Goal: Task Accomplishment & Management: Manage account settings

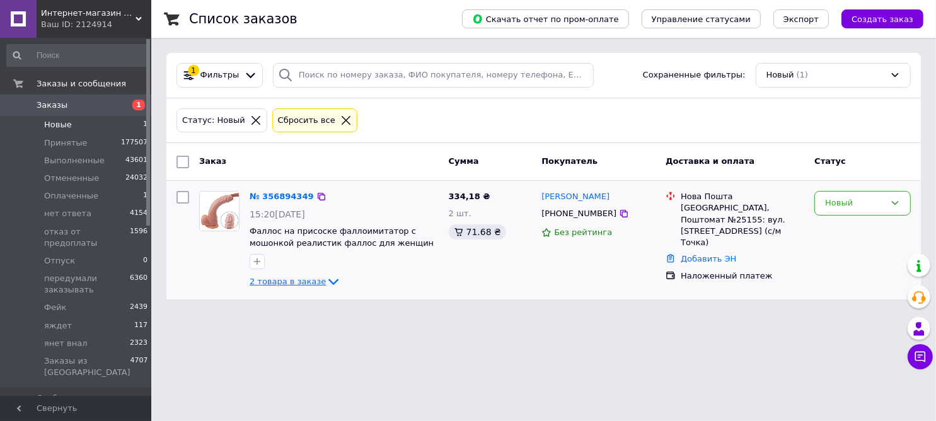
click at [326, 282] on icon at bounding box center [333, 281] width 15 height 15
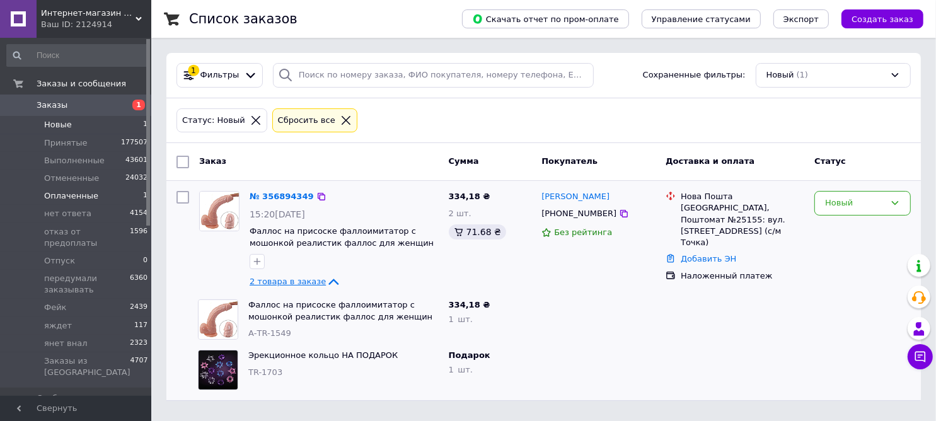
click at [58, 195] on span "Оплаченные" at bounding box center [71, 195] width 54 height 11
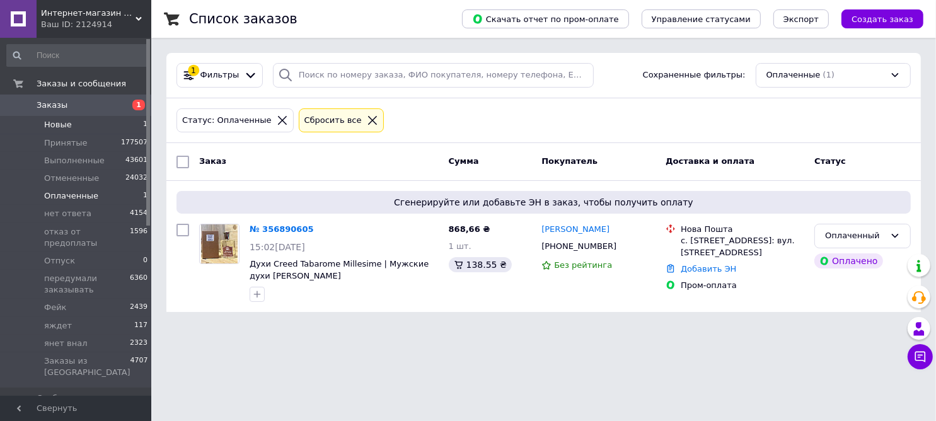
click at [56, 117] on li "Новые 1" at bounding box center [77, 125] width 155 height 18
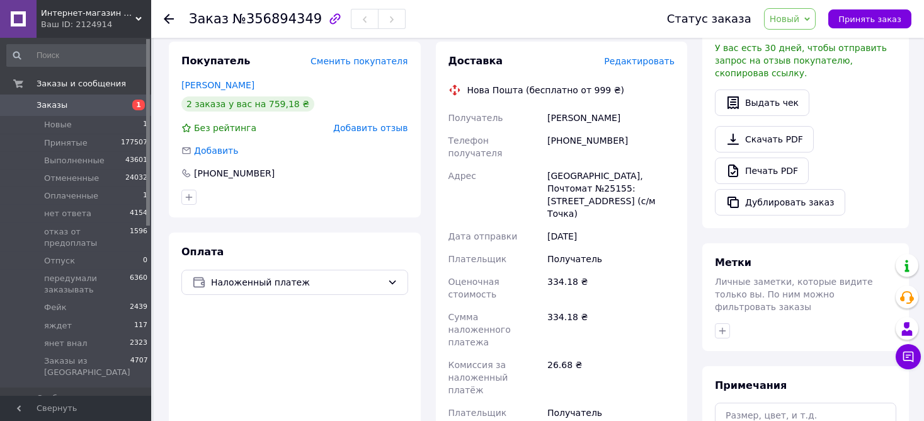
scroll to position [314, 0]
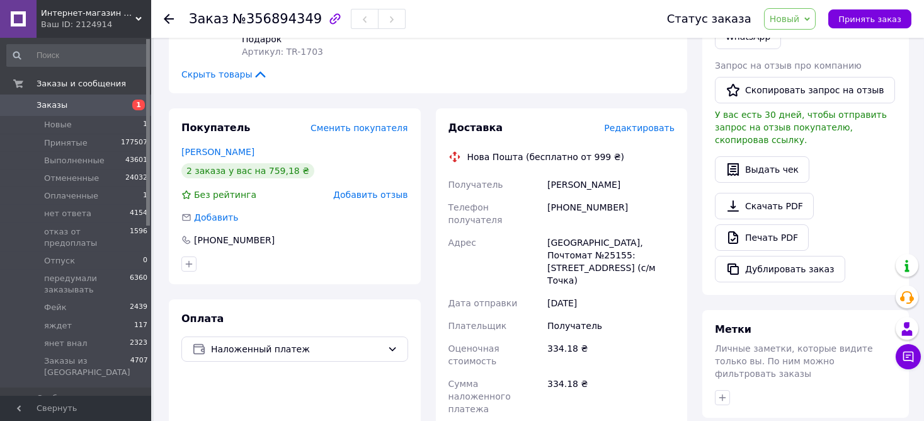
click at [587, 196] on div "+380957784470" at bounding box center [611, 213] width 132 height 35
copy div "380957784470"
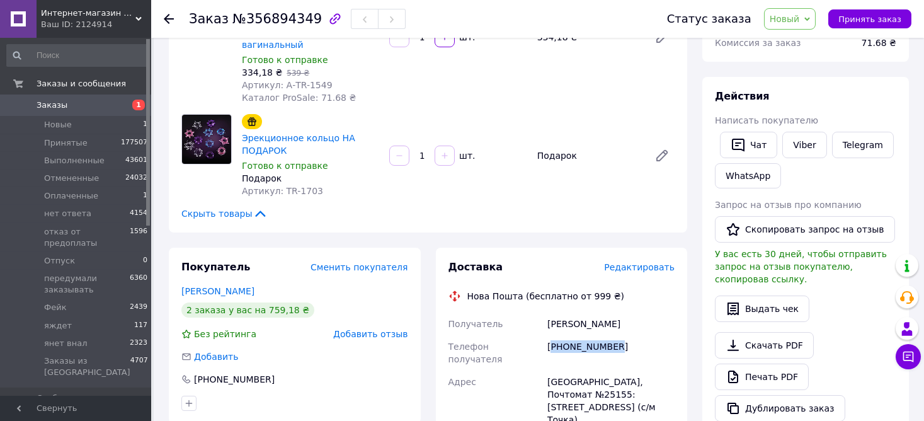
scroll to position [393, 0]
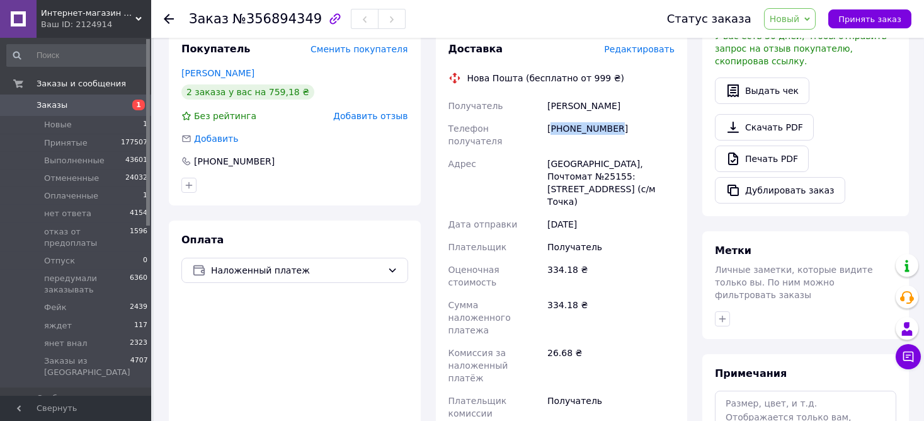
copy div "380957784470"
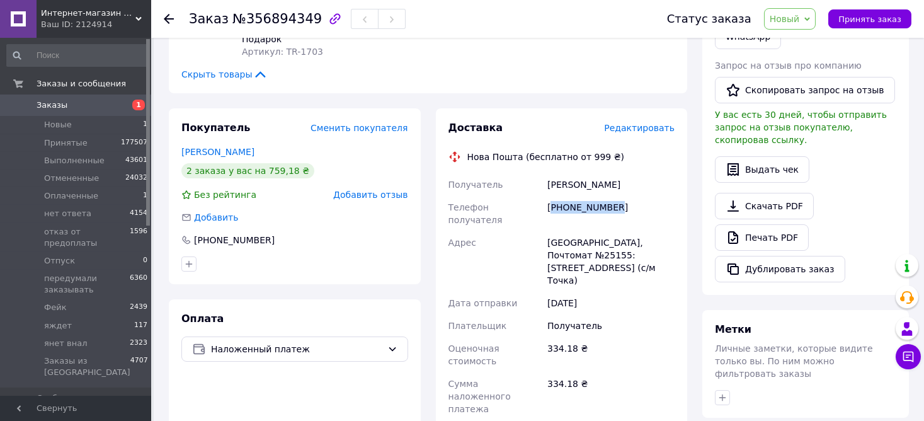
scroll to position [0, 0]
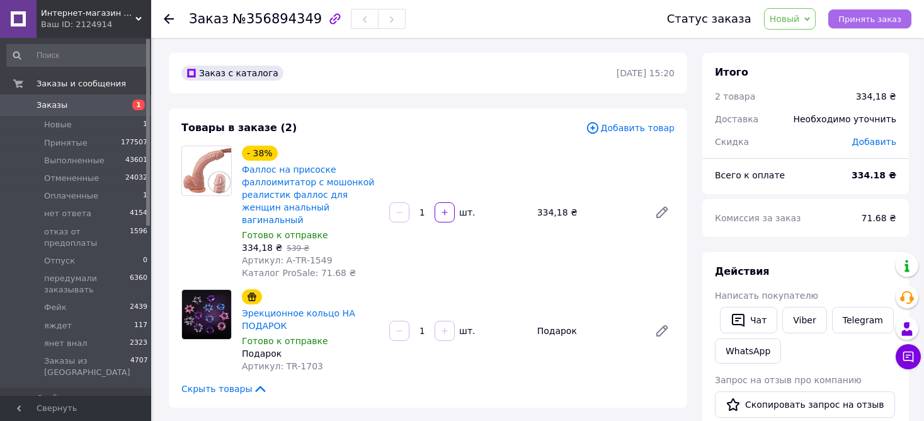
click at [855, 18] on span "Принять заказ" at bounding box center [870, 18] width 63 height 9
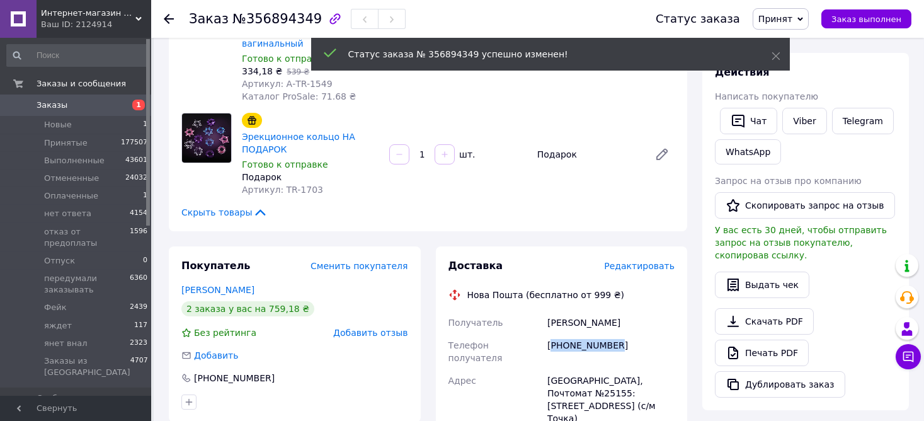
scroll to position [236, 0]
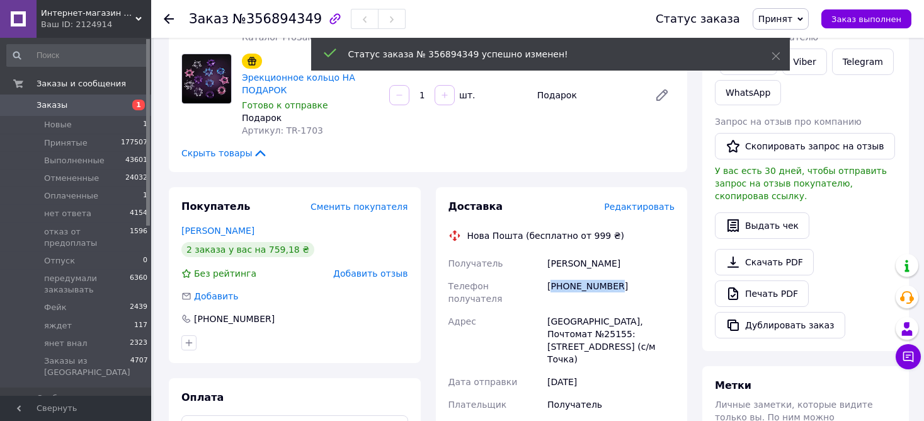
click at [656, 275] on div "+380957784470" at bounding box center [611, 292] width 132 height 35
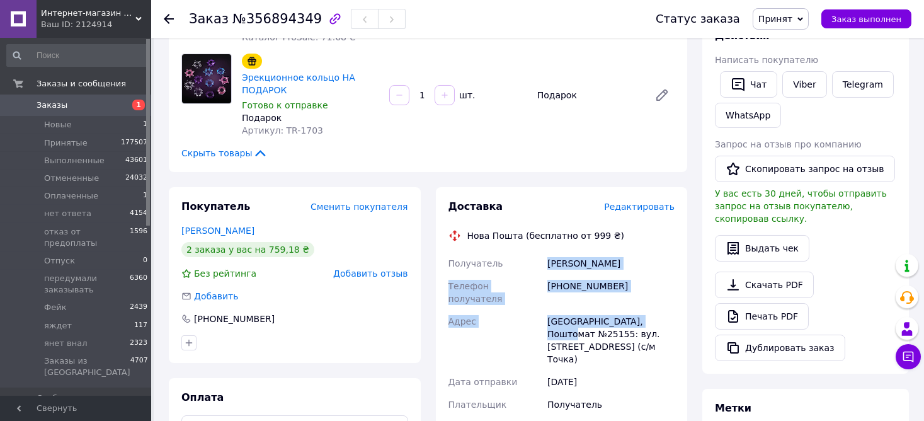
drag, startPoint x: 548, startPoint y: 249, endPoint x: 658, endPoint y: 298, distance: 120.7
copy div "Миронова Валерия Телефон получателя +380957784470 Адрес Одеса, Поштомат №25155:"
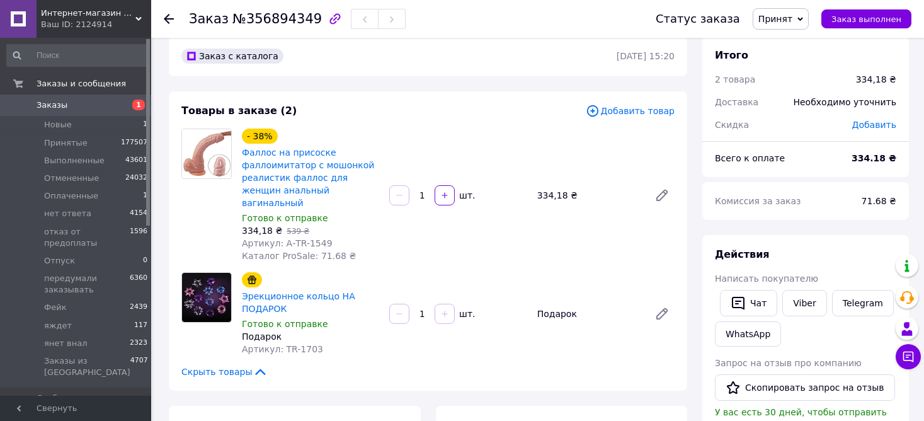
scroll to position [0, 0]
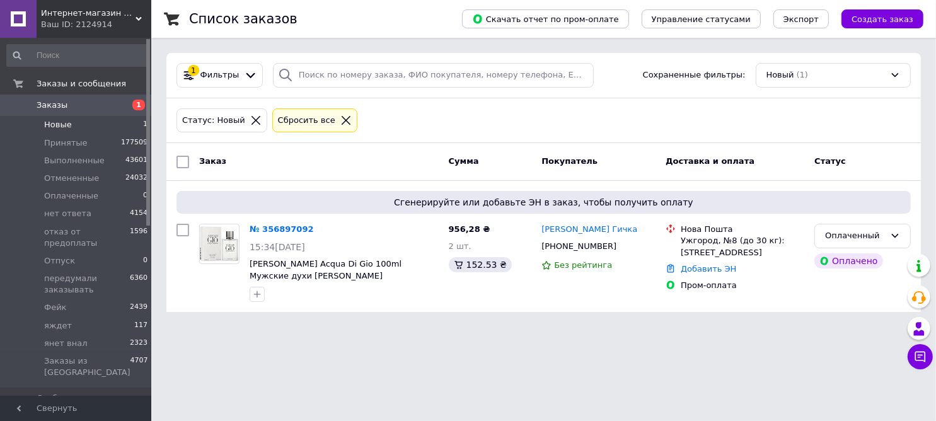
click at [60, 123] on span "Новые" at bounding box center [58, 124] width 28 height 11
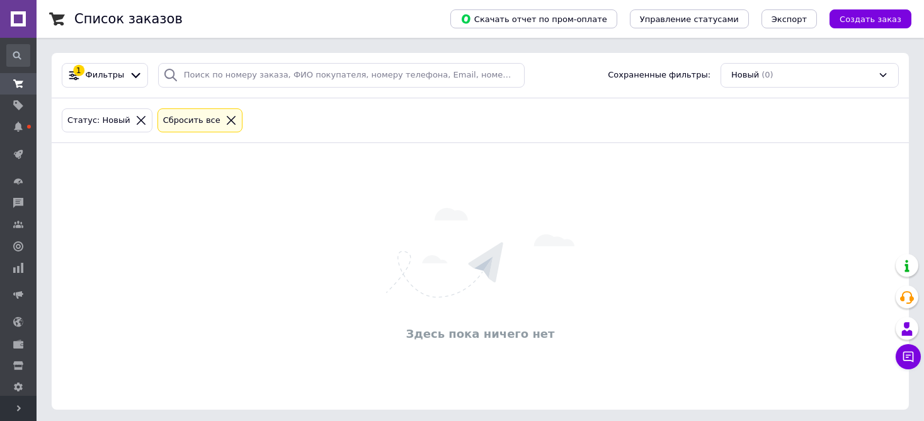
click at [16, 411] on icon at bounding box center [19, 408] width 6 height 6
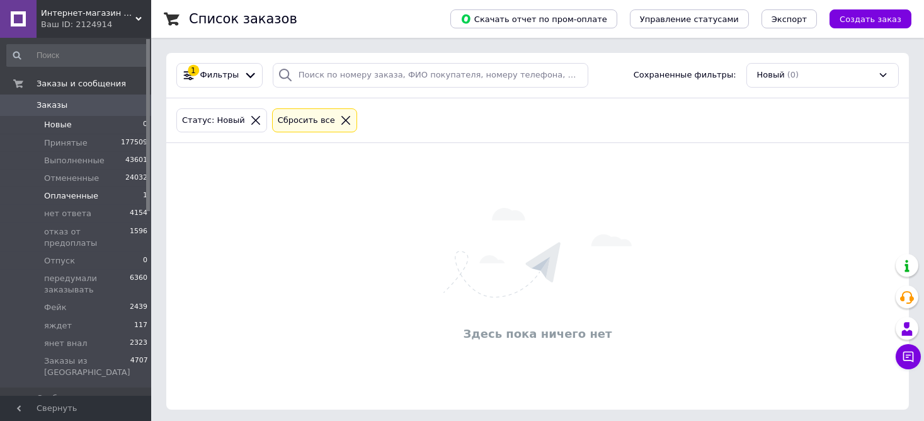
click at [77, 193] on span "Оплаченные" at bounding box center [71, 195] width 54 height 11
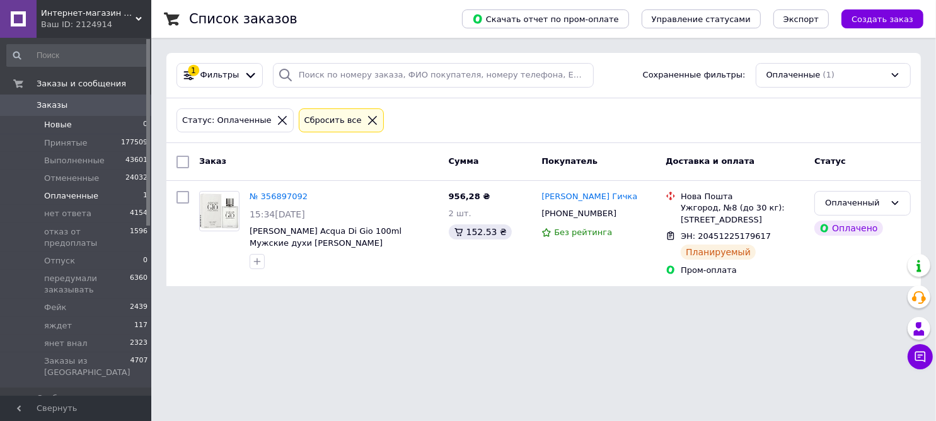
click at [60, 123] on span "Новые" at bounding box center [58, 124] width 28 height 11
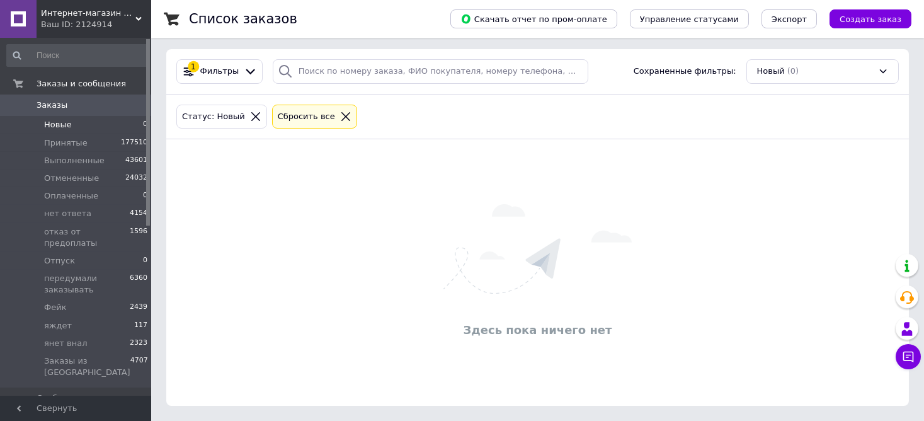
scroll to position [1, 0]
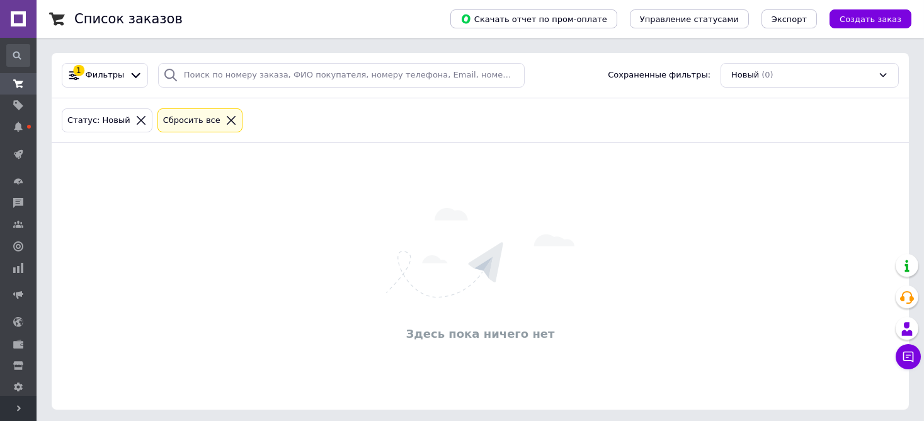
click at [26, 409] on span "Развернуть" at bounding box center [18, 408] width 37 height 25
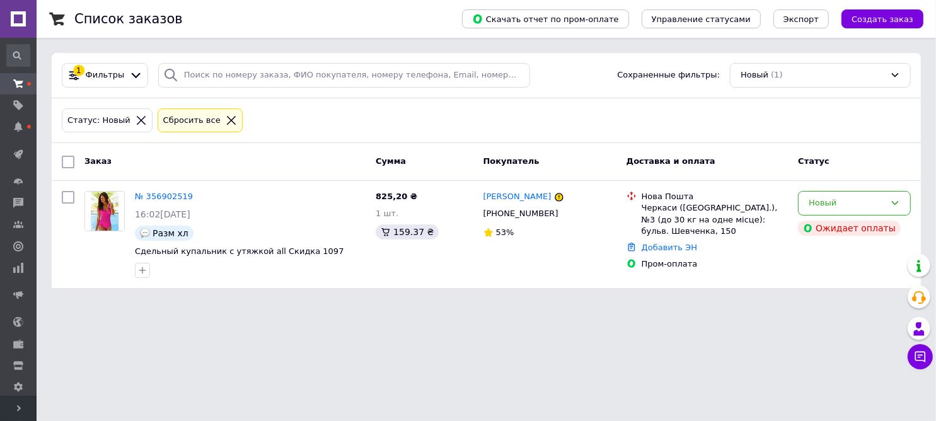
click at [25, 411] on span "Развернуть" at bounding box center [18, 408] width 37 height 25
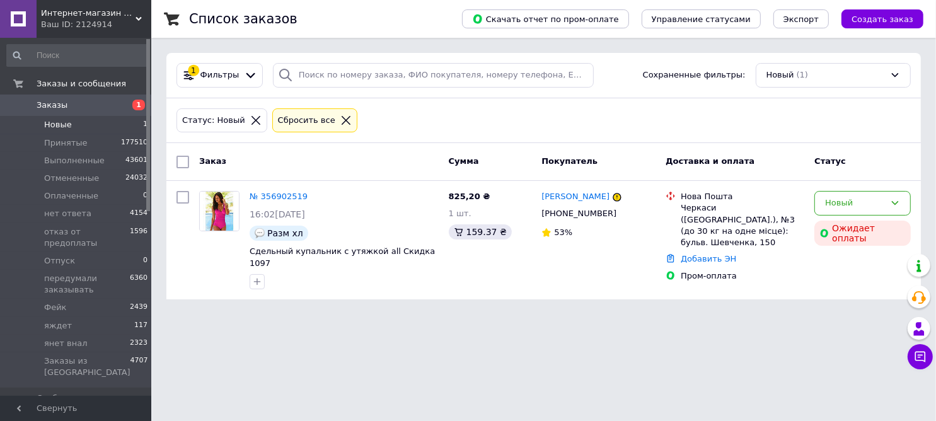
click at [65, 124] on span "Новые" at bounding box center [58, 124] width 28 height 11
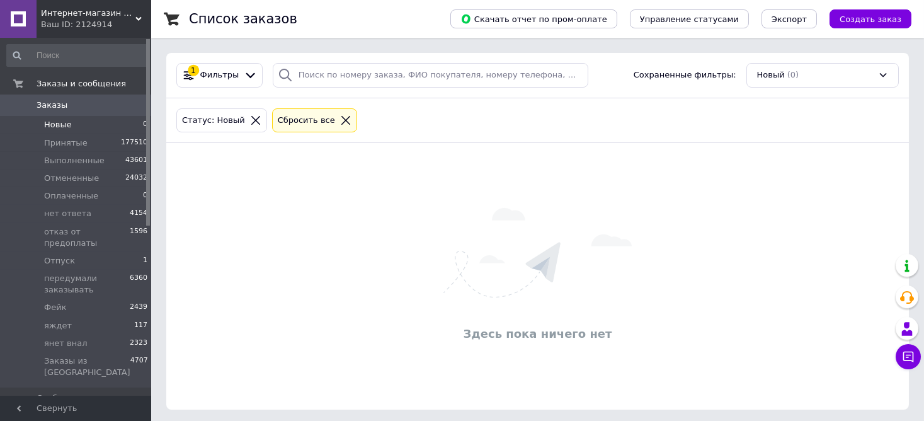
click at [45, 118] on li "Новые 0" at bounding box center [77, 125] width 155 height 18
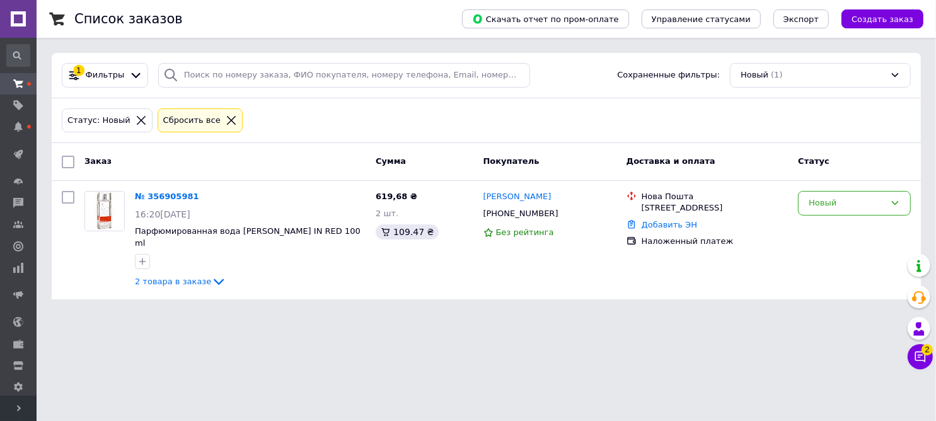
click at [14, 407] on span "Развернуть" at bounding box center [18, 408] width 37 height 25
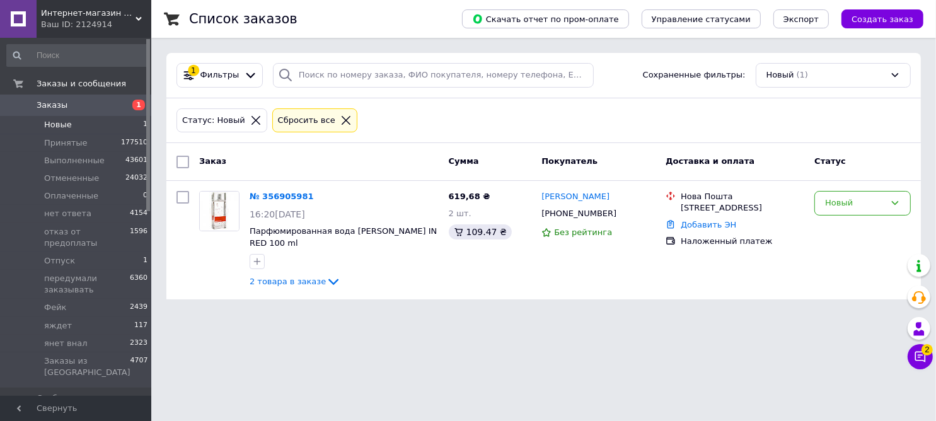
click at [50, 127] on span "Новые" at bounding box center [58, 124] width 28 height 11
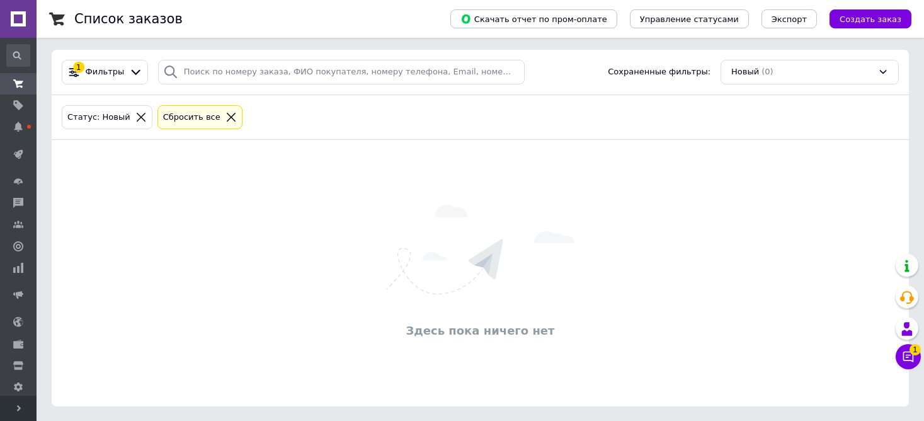
scroll to position [4, 0]
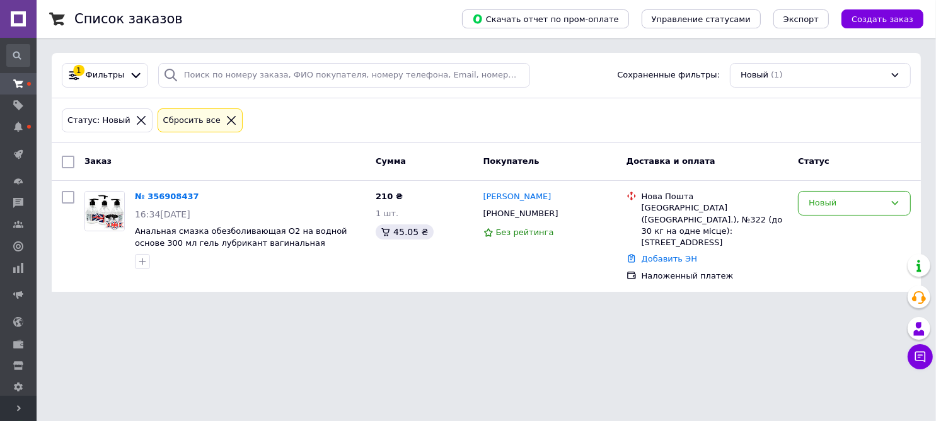
click at [15, 411] on span "Развернуть" at bounding box center [18, 408] width 37 height 25
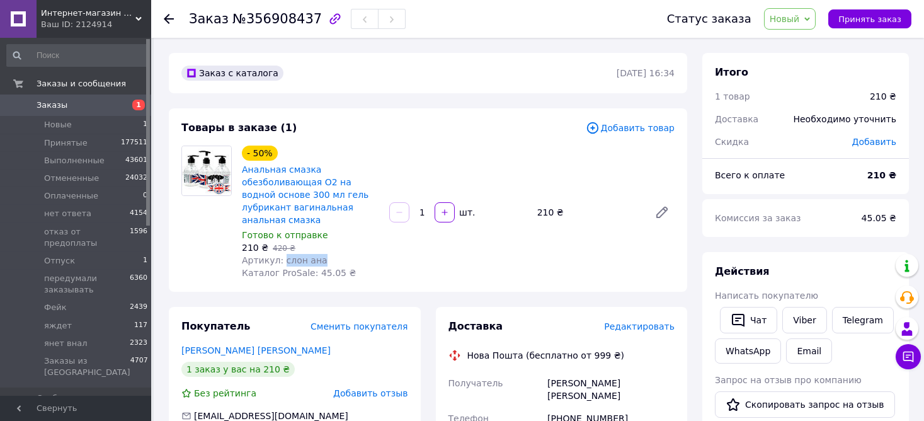
drag, startPoint x: 279, startPoint y: 248, endPoint x: 331, endPoint y: 248, distance: 52.3
click at [331, 254] on div "Артикул: слон ана" at bounding box center [310, 260] width 137 height 13
copy span "слон ана"
click at [640, 321] on span "Редактировать" at bounding box center [639, 326] width 71 height 10
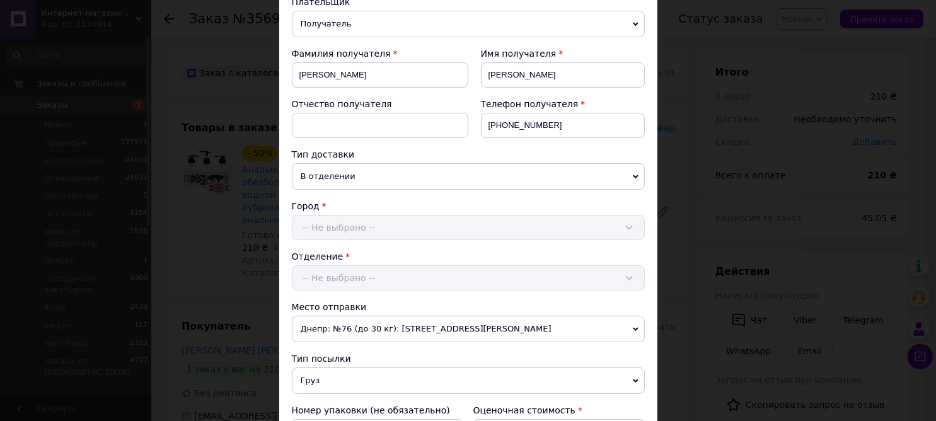
scroll to position [393, 0]
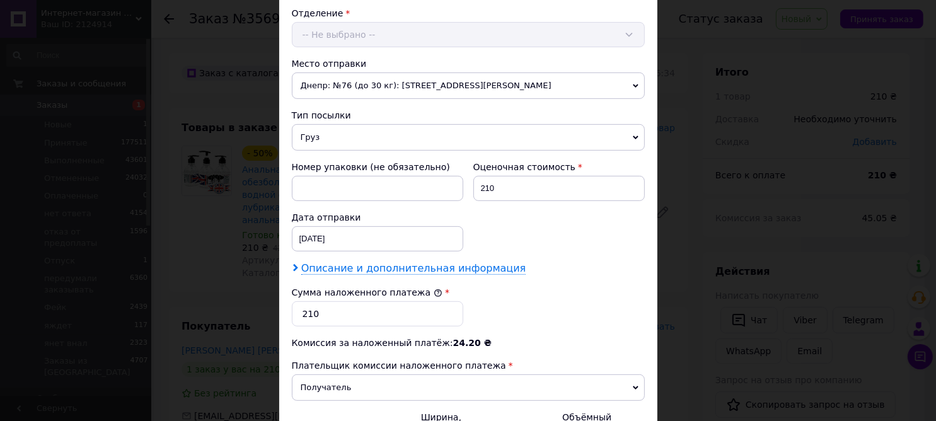
click at [350, 268] on span "Описание и дополнительная информация" at bounding box center [413, 268] width 225 height 13
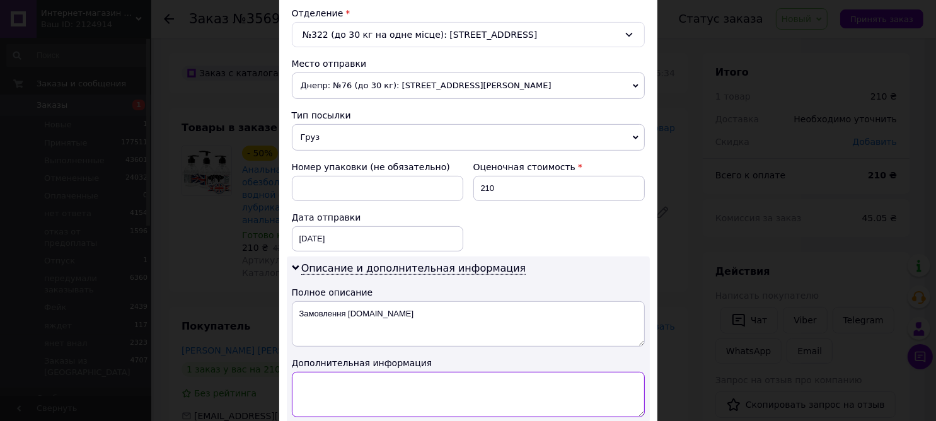
click at [346, 398] on textarea at bounding box center [468, 394] width 353 height 45
paste textarea "слон ана"
click at [319, 387] on textarea "слон ана" at bounding box center [468, 394] width 353 height 45
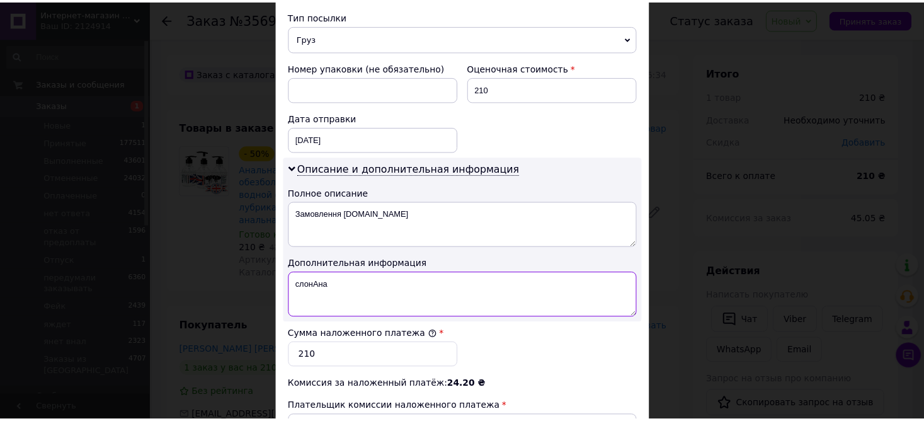
scroll to position [629, 0]
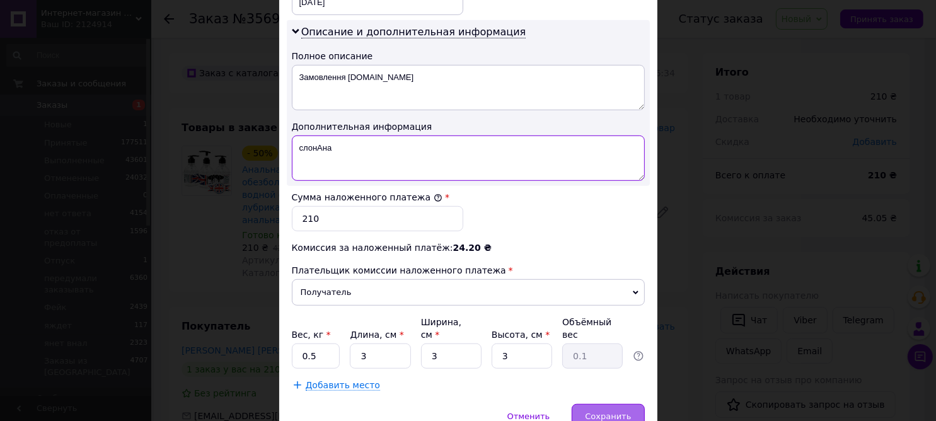
type textarea "слонАна"
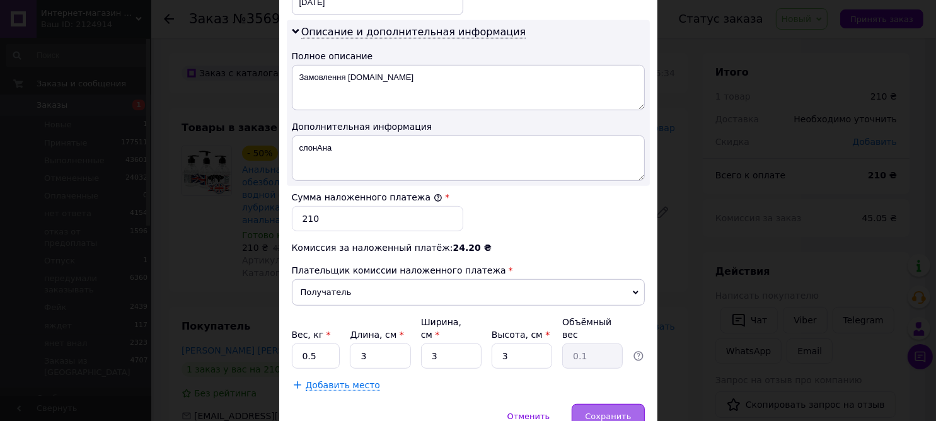
click at [607, 411] on span "Сохранить" at bounding box center [608, 415] width 46 height 9
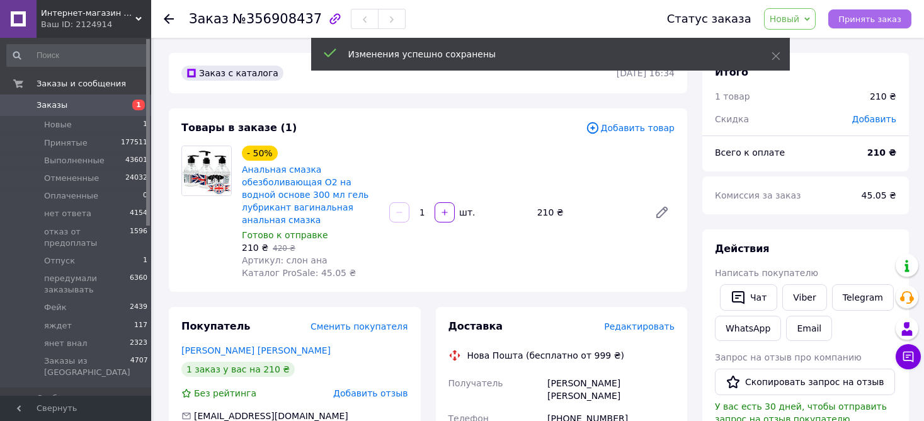
click at [874, 14] on span "Принять заказ" at bounding box center [870, 18] width 63 height 9
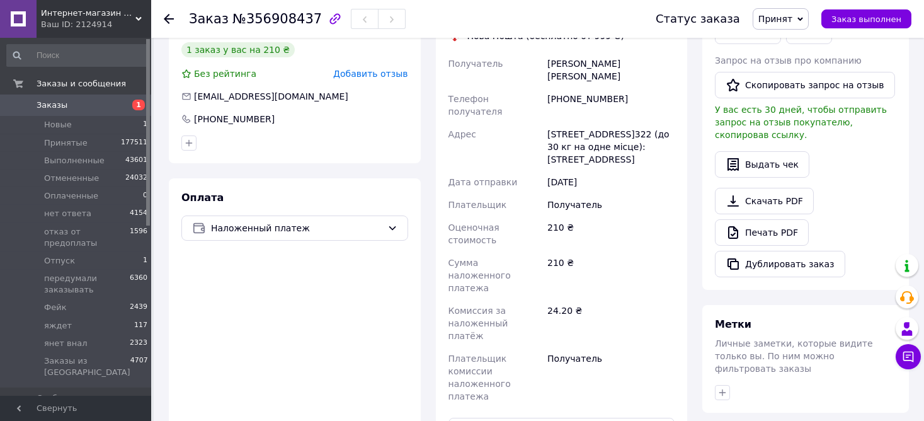
scroll to position [393, 0]
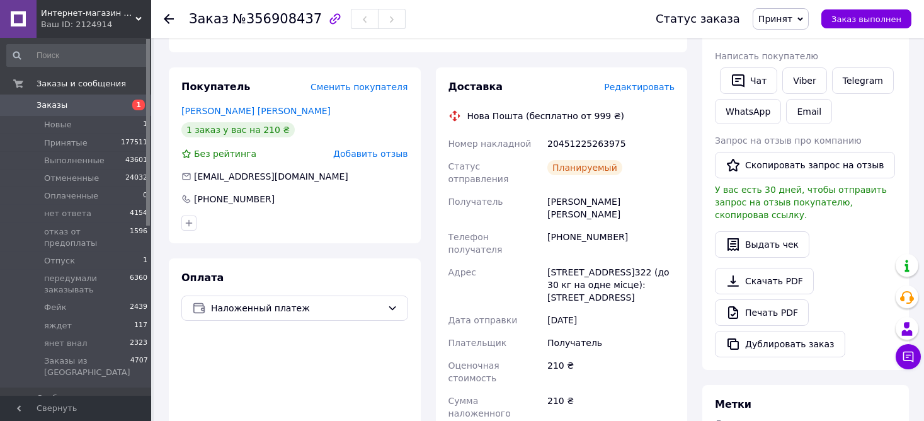
scroll to position [236, 0]
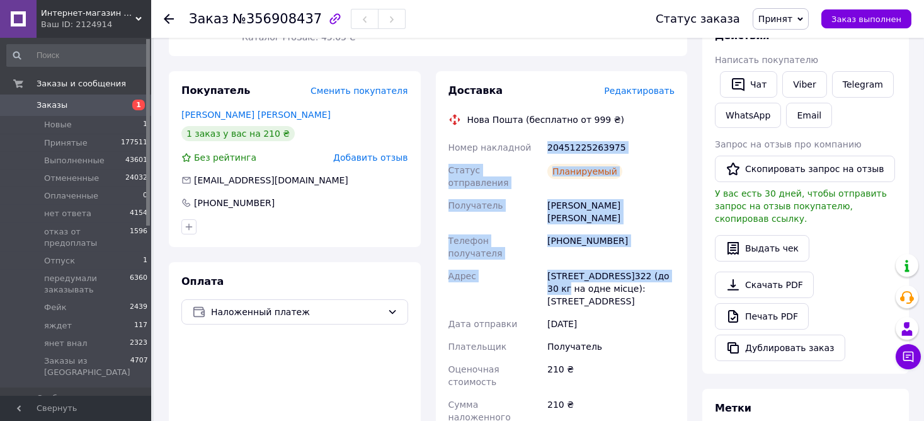
drag, startPoint x: 548, startPoint y: 130, endPoint x: 668, endPoint y: 221, distance: 150.7
click at [668, 221] on div "Номер накладной 20451225263975 Статус отправления Планируемый Получатель Гілеви…" at bounding box center [562, 360] width 232 height 449
copy div "20451225263975 Статус отправления Планируемый Получатель Гілевич Олександр Теле…"
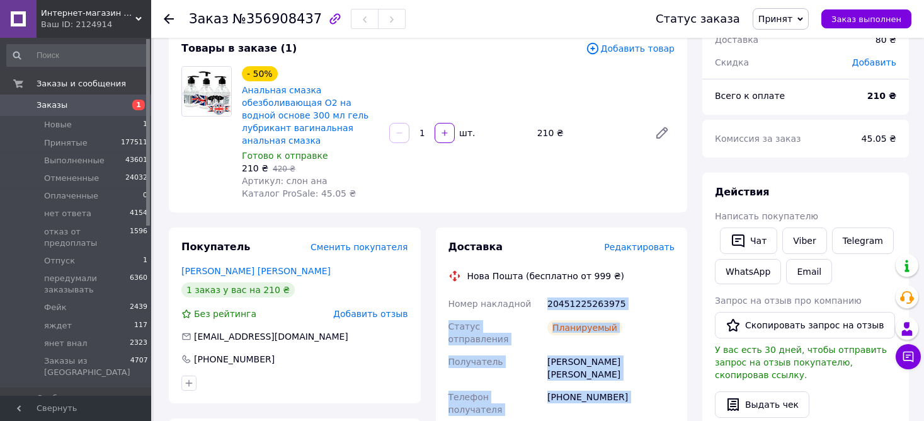
scroll to position [78, 0]
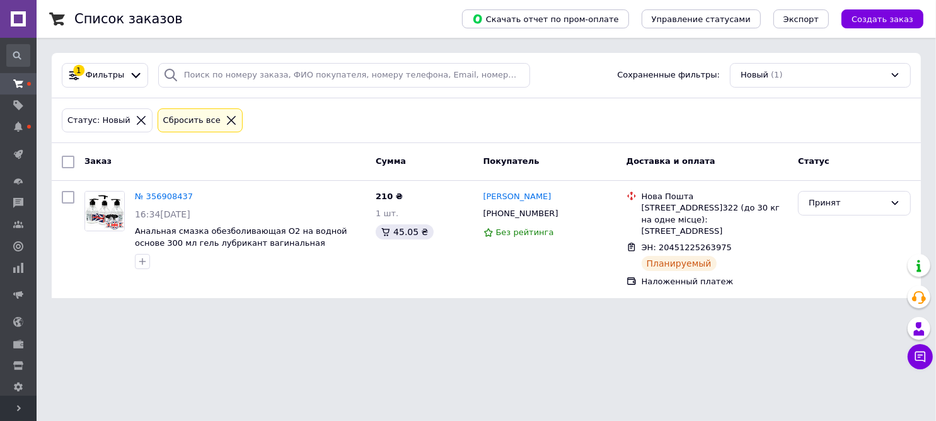
drag, startPoint x: 19, startPoint y: 412, endPoint x: 25, endPoint y: 403, distance: 11.4
click at [19, 412] on span "Развернуть" at bounding box center [18, 408] width 37 height 25
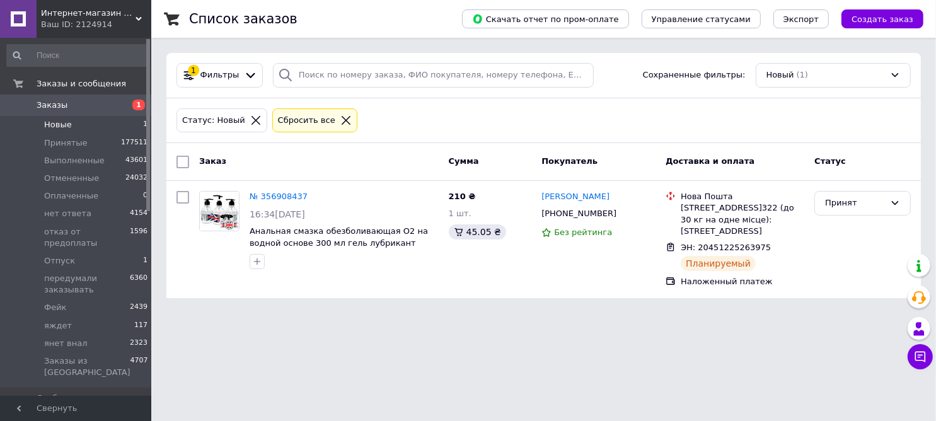
click at [57, 120] on span "Новые" at bounding box center [58, 124] width 28 height 11
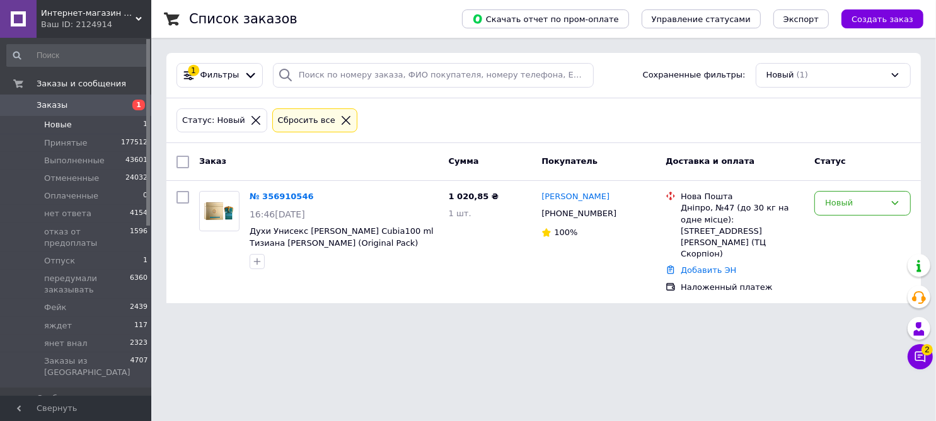
drag, startPoint x: 52, startPoint y: 121, endPoint x: 72, endPoint y: 112, distance: 22.3
click at [53, 121] on span "Новые" at bounding box center [58, 124] width 28 height 11
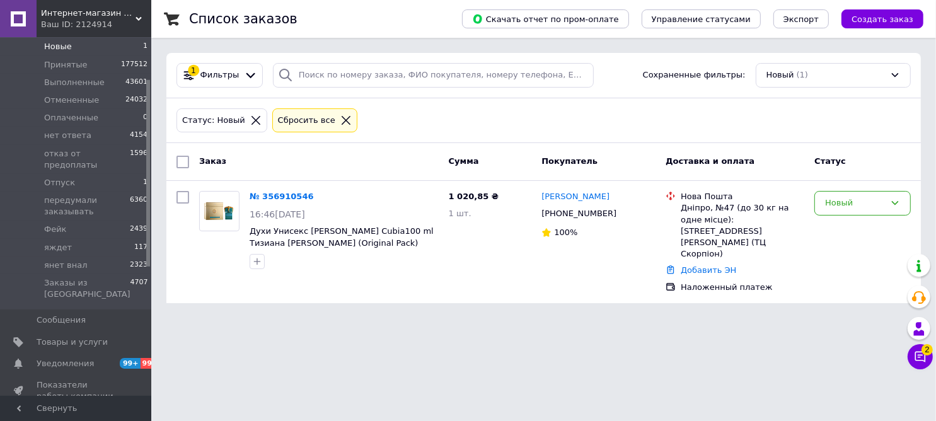
click at [62, 41] on span "Новые" at bounding box center [58, 46] width 28 height 11
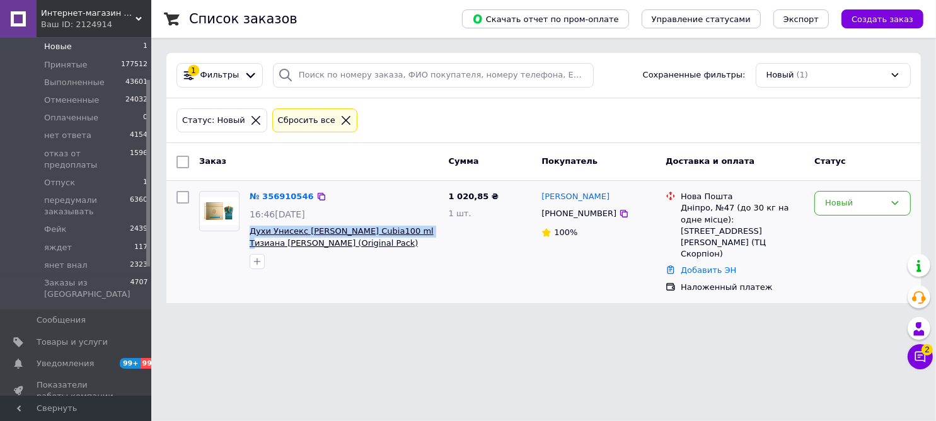
drag, startPoint x: 247, startPoint y: 231, endPoint x: 403, endPoint y: 230, distance: 155.6
click at [403, 230] on div "№ 356910546 16:46, 12.08.2025 Духи Унисекс Tiziana Terenzi Cubia100 ml Тизиана …" at bounding box center [343, 230] width 199 height 88
copy span "Духи Унисекс Tiziana Terenzi Cubia100 ml"
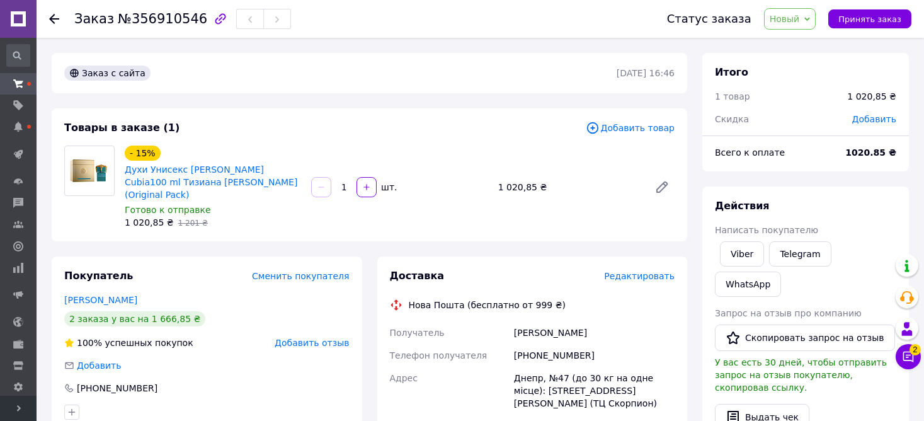
click at [20, 408] on use at bounding box center [19, 408] width 4 height 6
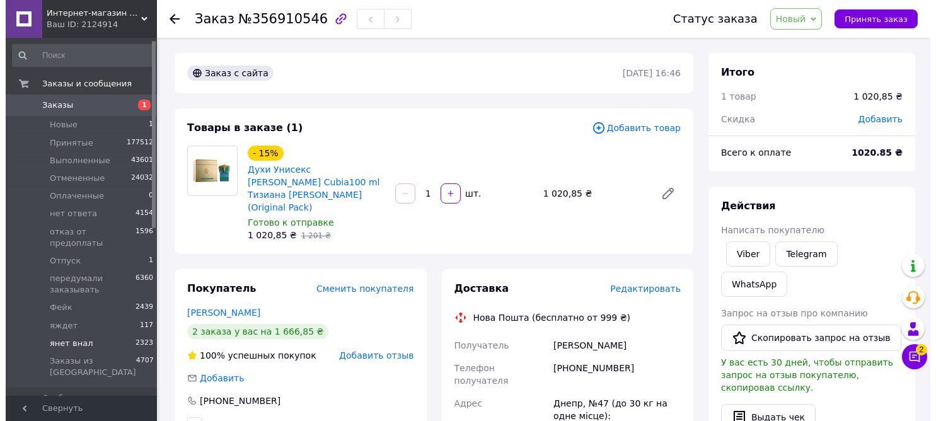
scroll to position [78, 0]
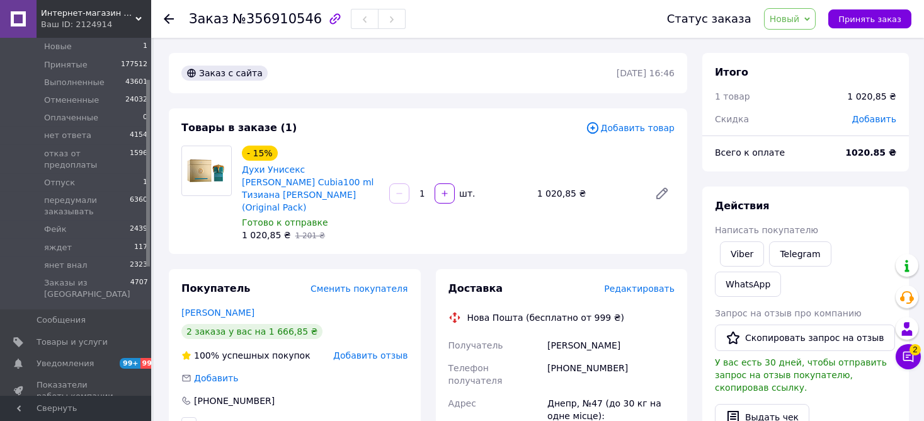
click at [813, 23] on span "Новый" at bounding box center [790, 18] width 52 height 21
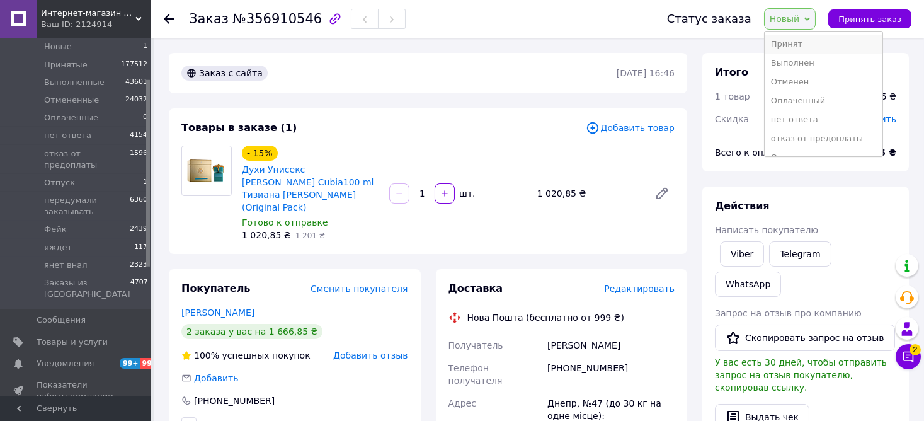
click at [811, 39] on li "Принят" at bounding box center [824, 44] width 118 height 19
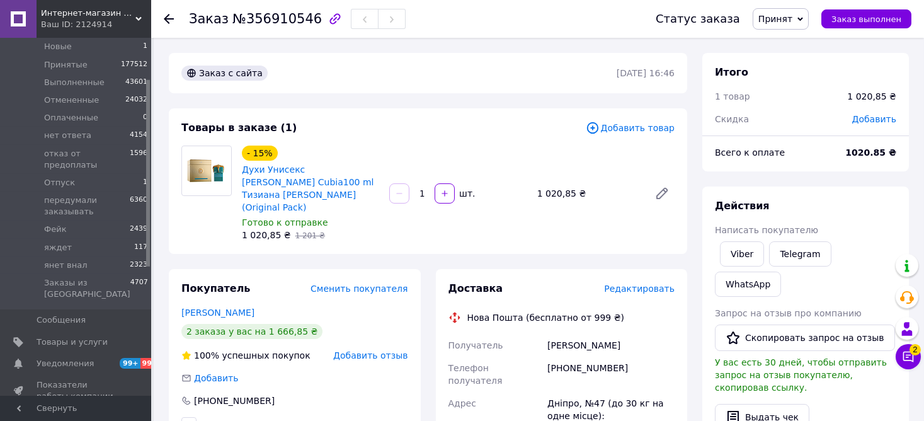
click at [646, 284] on span "Редактировать" at bounding box center [639, 289] width 71 height 10
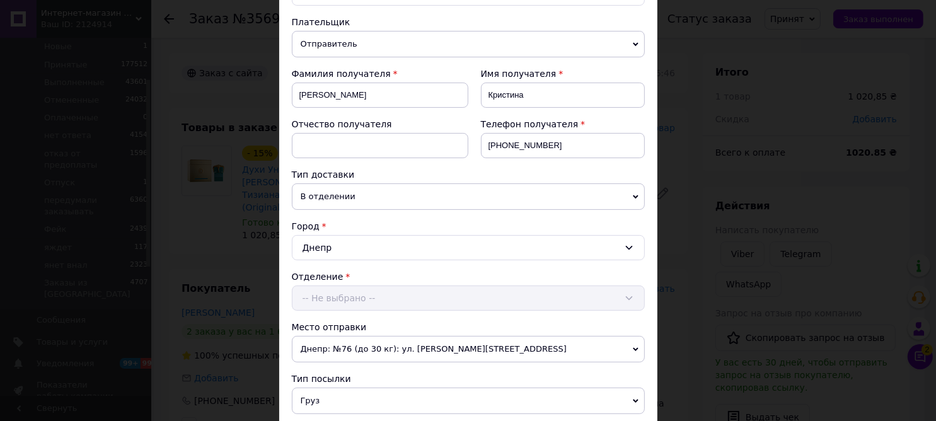
scroll to position [314, 0]
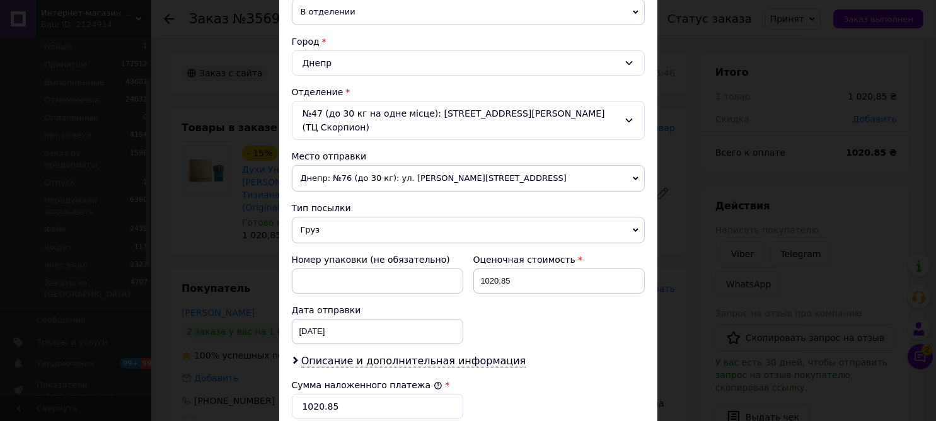
click at [336, 169] on span "Днепр: №76 (до 30 кг): ул. Воскресенская, 1а" at bounding box center [468, 178] width 353 height 26
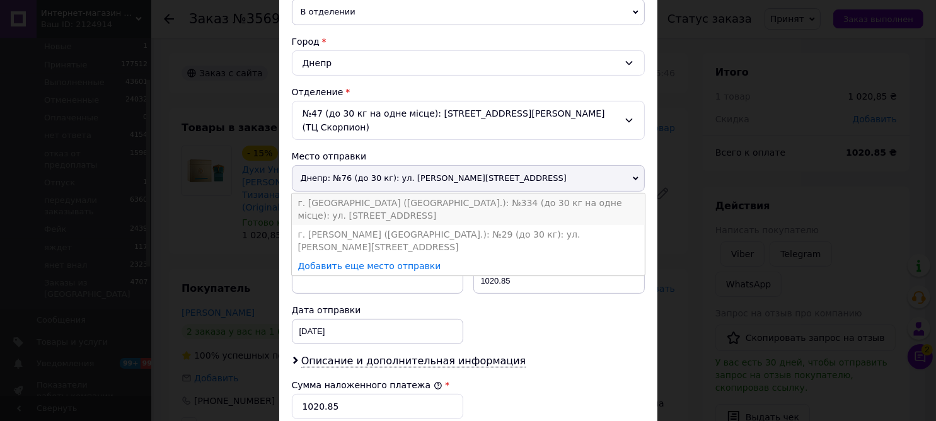
click at [335, 193] on li "г. Киев (Киевская обл.): №334 (до 30 кг на одне місце): ул. Северная, 1а" at bounding box center [468, 209] width 353 height 32
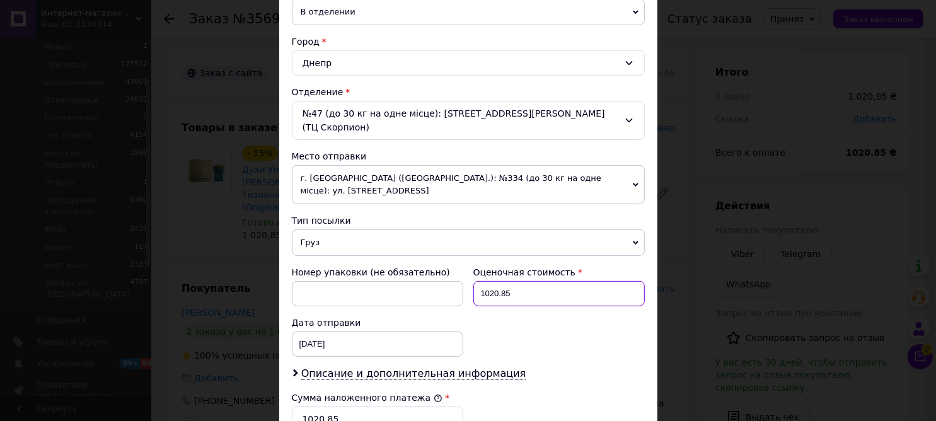
click at [515, 281] on input "1020.85" at bounding box center [558, 293] width 171 height 25
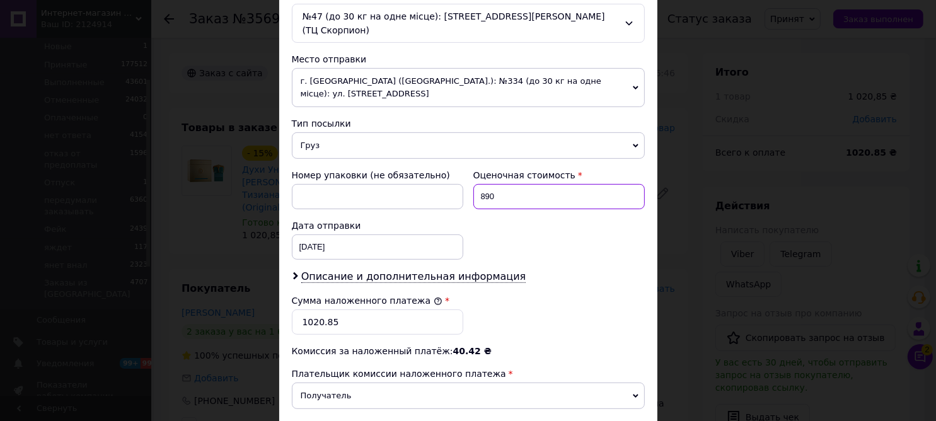
scroll to position [542, 0]
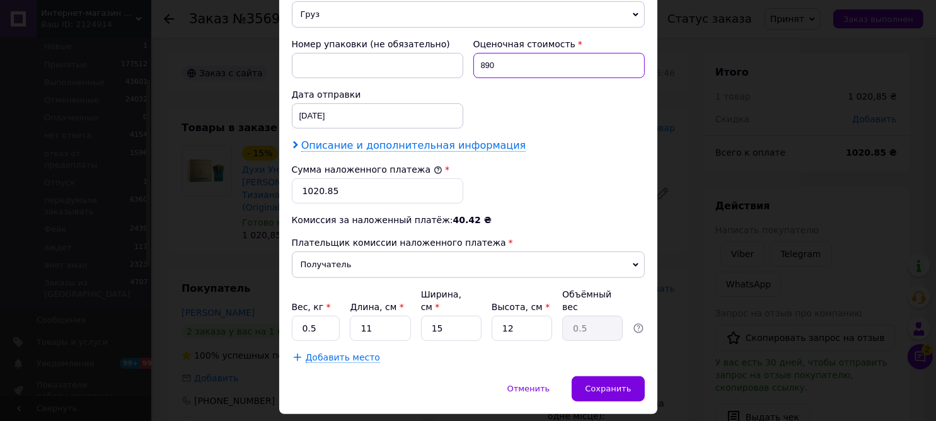
type input "890"
click at [341, 139] on span "Описание и дополнительная информация" at bounding box center [413, 145] width 225 height 13
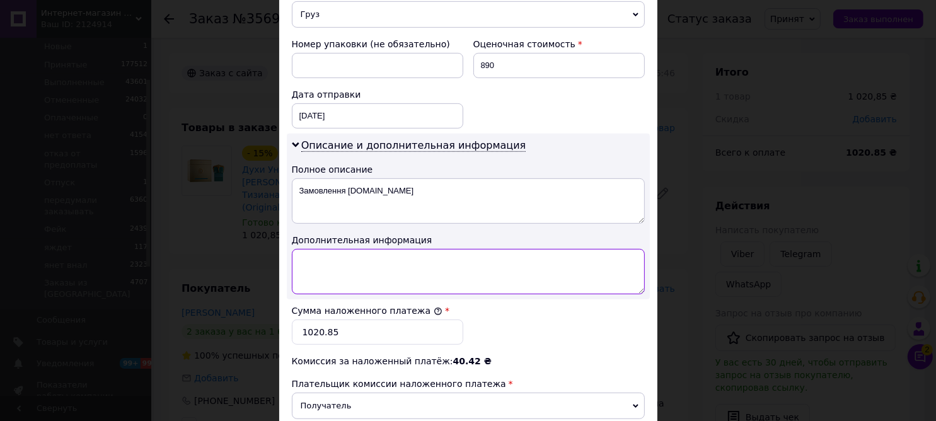
click at [317, 249] on textarea at bounding box center [468, 271] width 353 height 45
paste textarea "Tiziana Terenzi Atlantide (Tester) 100 ml Подробнее: https://allegoriya.com.ua/…"
drag, startPoint x: 448, startPoint y: 238, endPoint x: 508, endPoint y: 260, distance: 63.8
click at [376, 249] on textarea "Tiziana Terenzi Atlantide (Tester) 100 ml" at bounding box center [468, 271] width 353 height 45
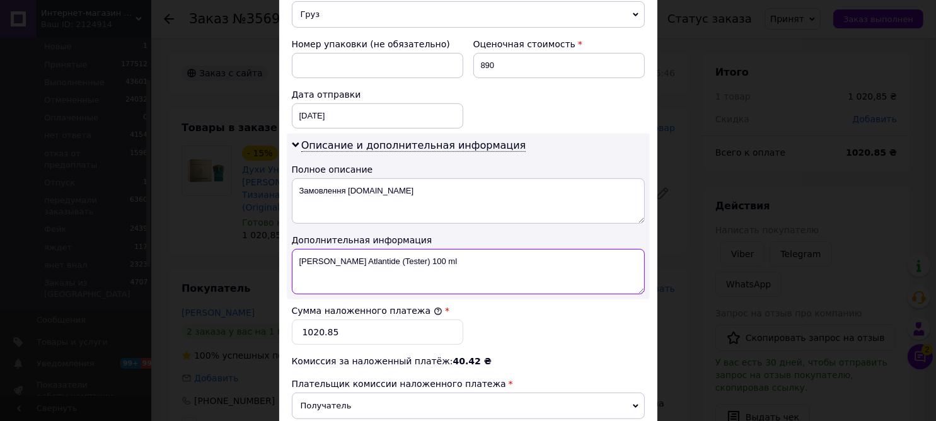
click at [376, 249] on textarea "Tiziana Terenzi Atlantide (Tester) 100 ml" at bounding box center [468, 271] width 353 height 45
type textarea "Tiziana Terenzi Atlantide (Tester) 100 ml"
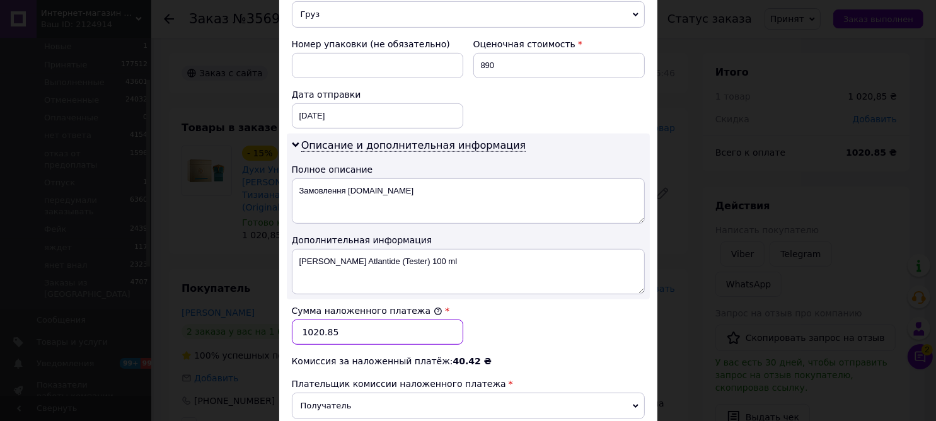
click at [355, 319] on input "1020.85" at bounding box center [377, 331] width 171 height 25
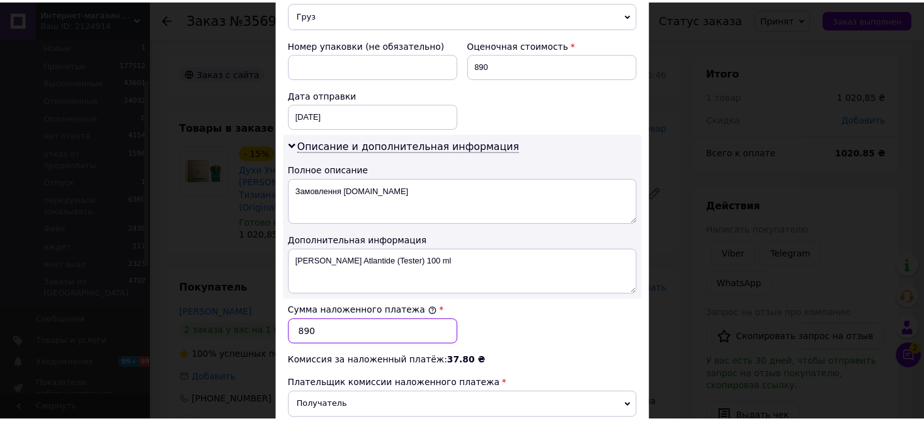
scroll to position [684, 0]
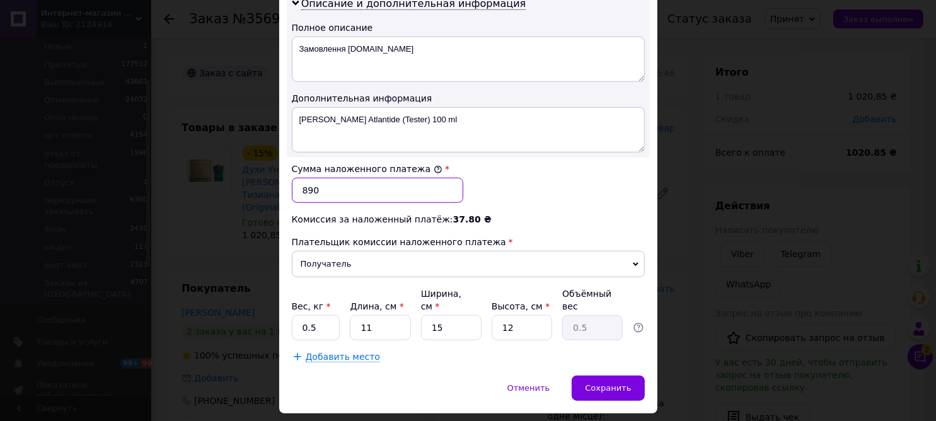
type input "890"
click at [670, 373] on div "× Редактирование доставки Способ доставки Нова Пошта (бесплатно от 999 ₴) Плате…" at bounding box center [468, 210] width 936 height 421
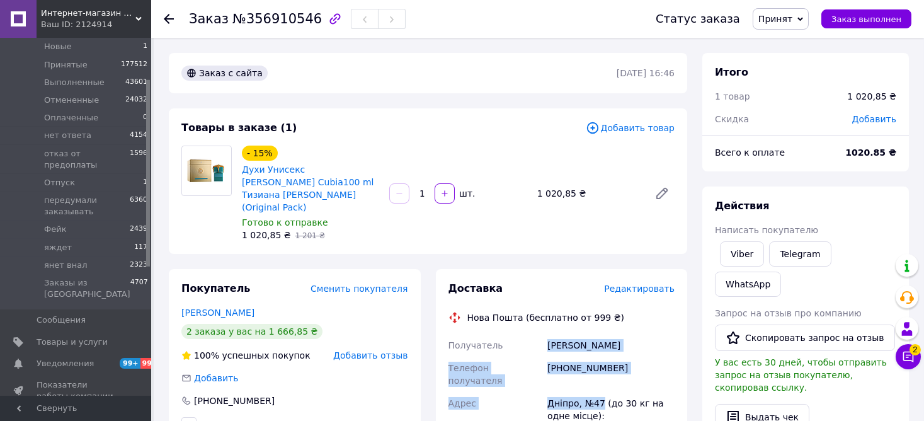
drag, startPoint x: 546, startPoint y: 328, endPoint x: 601, endPoint y: 373, distance: 70.8
copy div "Гриненко Кристина Телефон получателя +380988268516 Адрес Дніпро, №47"
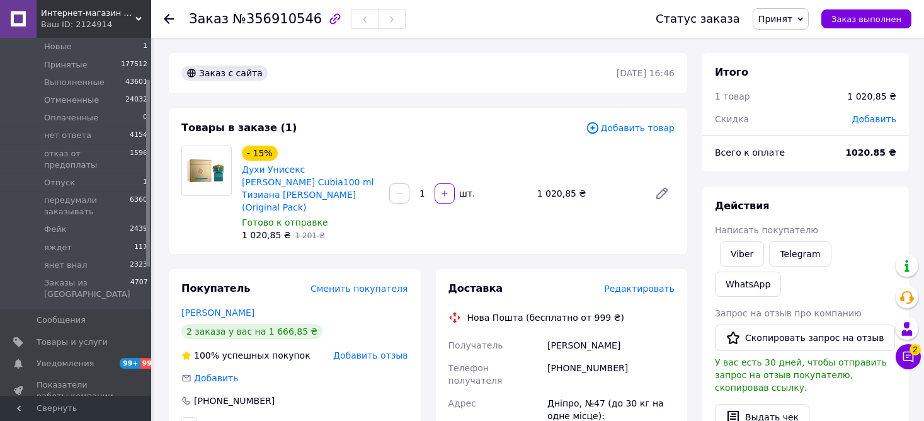
click at [363, 229] on div "1 020,85 ₴   1 201 ₴" at bounding box center [310, 235] width 137 height 13
drag, startPoint x: 241, startPoint y: 166, endPoint x: 291, endPoint y: 184, distance: 53.6
click at [291, 184] on div "Духи Унисекс Tiziana Terenzi Cubia100 ml Тизиана Терензи Кубия (Original Pack)" at bounding box center [311, 188] width 140 height 53
copy link "Духи Унисекс Tiziana Terenzi Cubia100 ml"
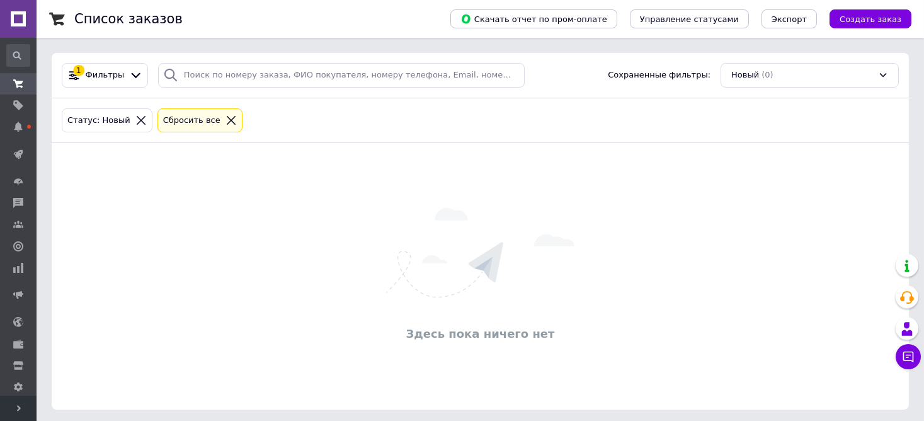
click at [16, 416] on span "Развернуть" at bounding box center [18, 408] width 37 height 25
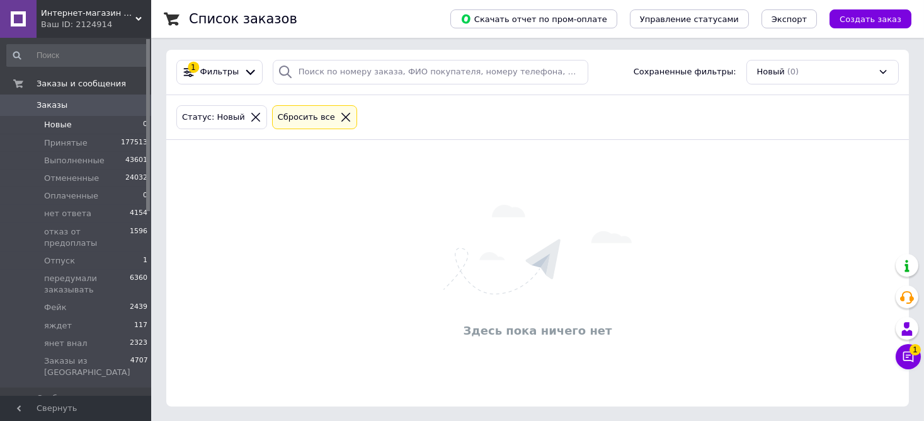
scroll to position [4, 0]
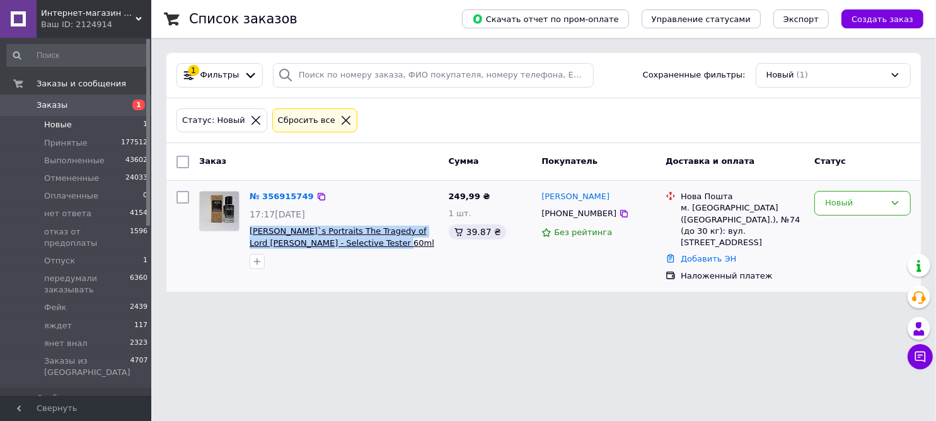
drag, startPoint x: 246, startPoint y: 232, endPoint x: 357, endPoint y: 245, distance: 111.6
click at [360, 244] on div "№ 356915749 17:17, 12.08.2025 Духи Penhaligon`s Portraits The Tragedy of Lord G…" at bounding box center [343, 230] width 199 height 88
copy span "Духи Penhaligon`s Portraits The Tragedy of Lord George - Selective Tester 60ml"
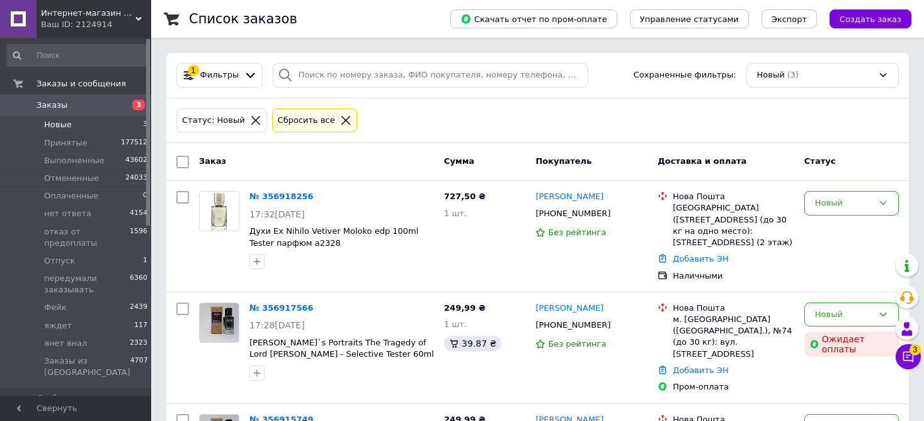
click at [63, 123] on span "Новые" at bounding box center [58, 124] width 28 height 11
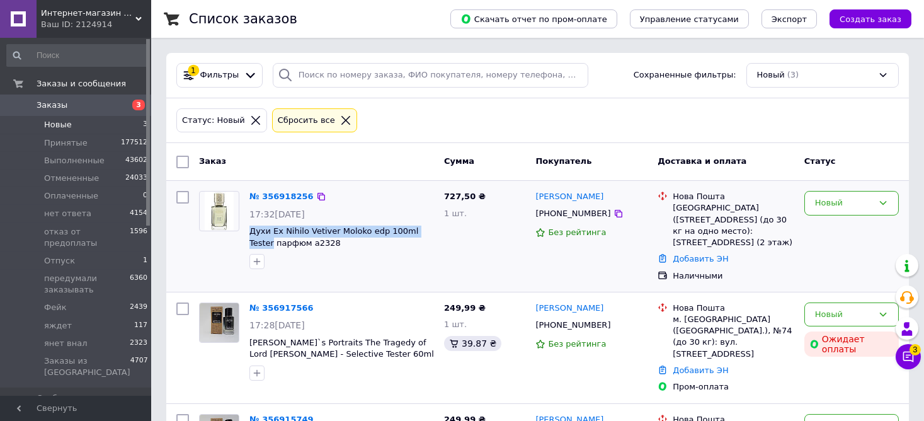
drag, startPoint x: 246, startPoint y: 232, endPoint x: 426, endPoint y: 232, distance: 179.6
click at [426, 232] on div "№ 356918256 17:32, 12.08.2025 Духи Ex Nihilo Vetiver Moloko edp 100ml Tester па…" at bounding box center [341, 230] width 195 height 88
copy span "Духи Ex Nihilo Vetiver Moloko edp 100ml Tester"
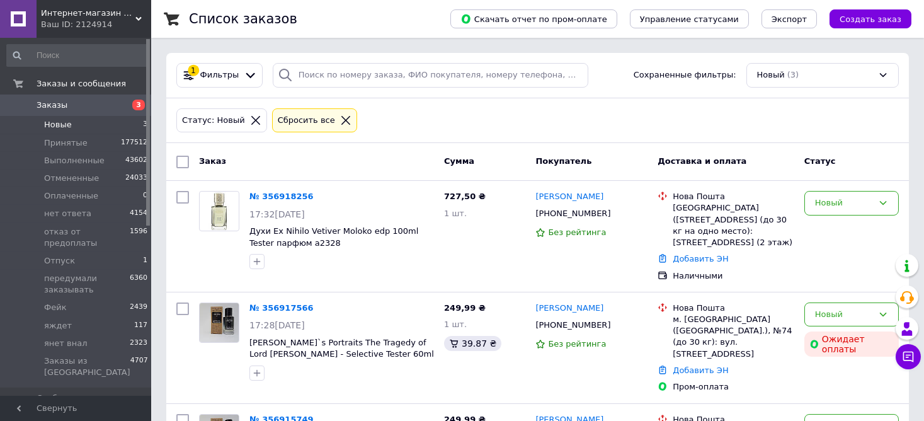
click at [49, 122] on span "Новые" at bounding box center [58, 124] width 28 height 11
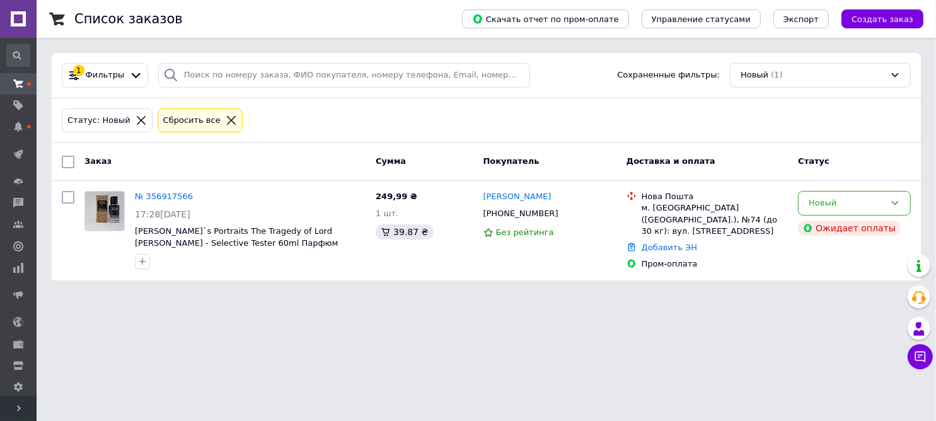
drag, startPoint x: 21, startPoint y: 408, endPoint x: 48, endPoint y: 403, distance: 27.4
click at [21, 408] on icon at bounding box center [19, 408] width 6 height 6
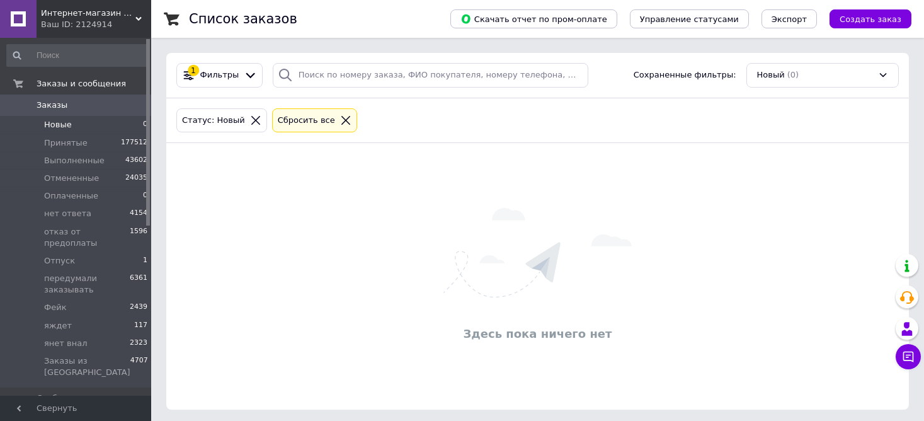
click at [55, 125] on span "Новые" at bounding box center [58, 124] width 28 height 11
